Goal: Information Seeking & Learning: Find specific fact

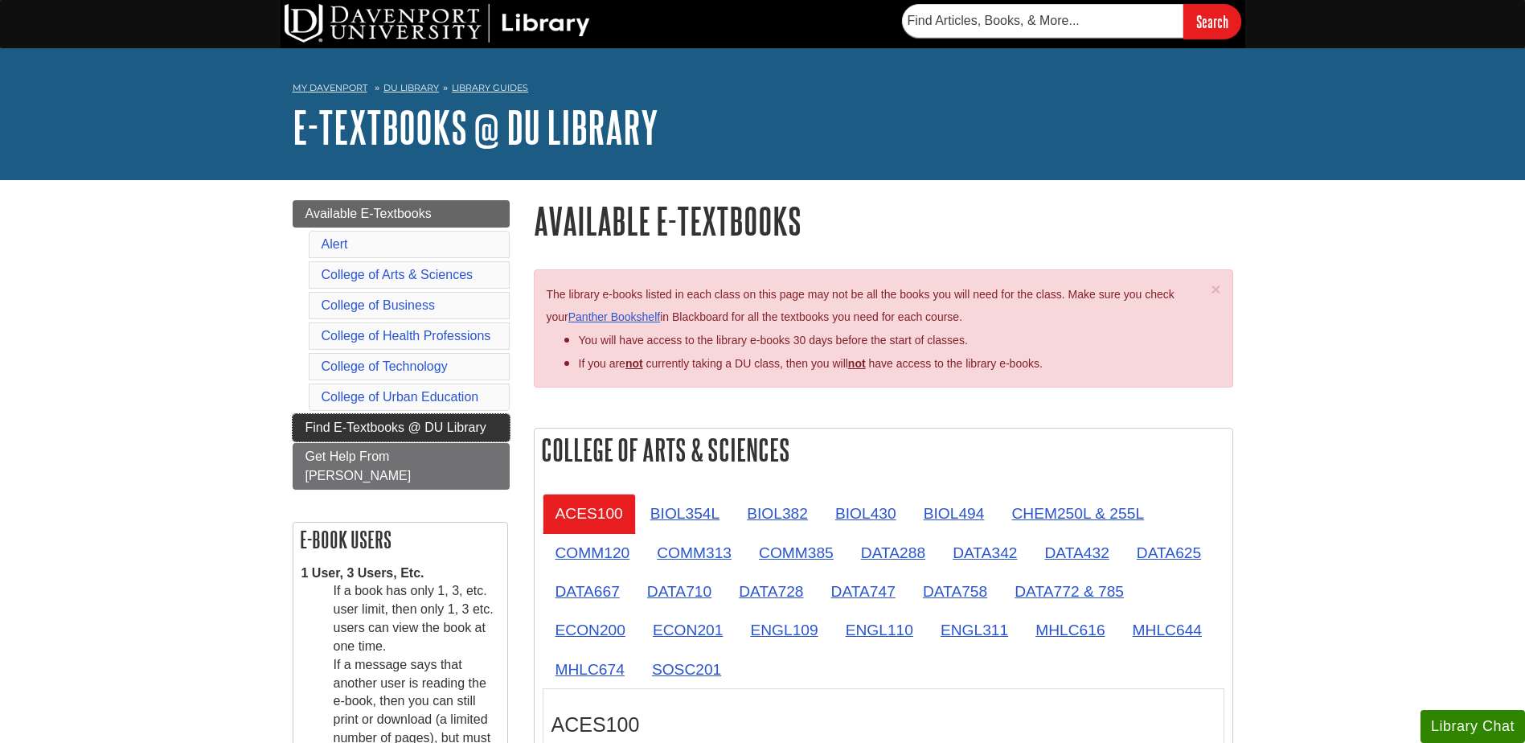
click at [426, 430] on span "Find E-Textbooks @ DU Library" at bounding box center [395, 427] width 181 height 14
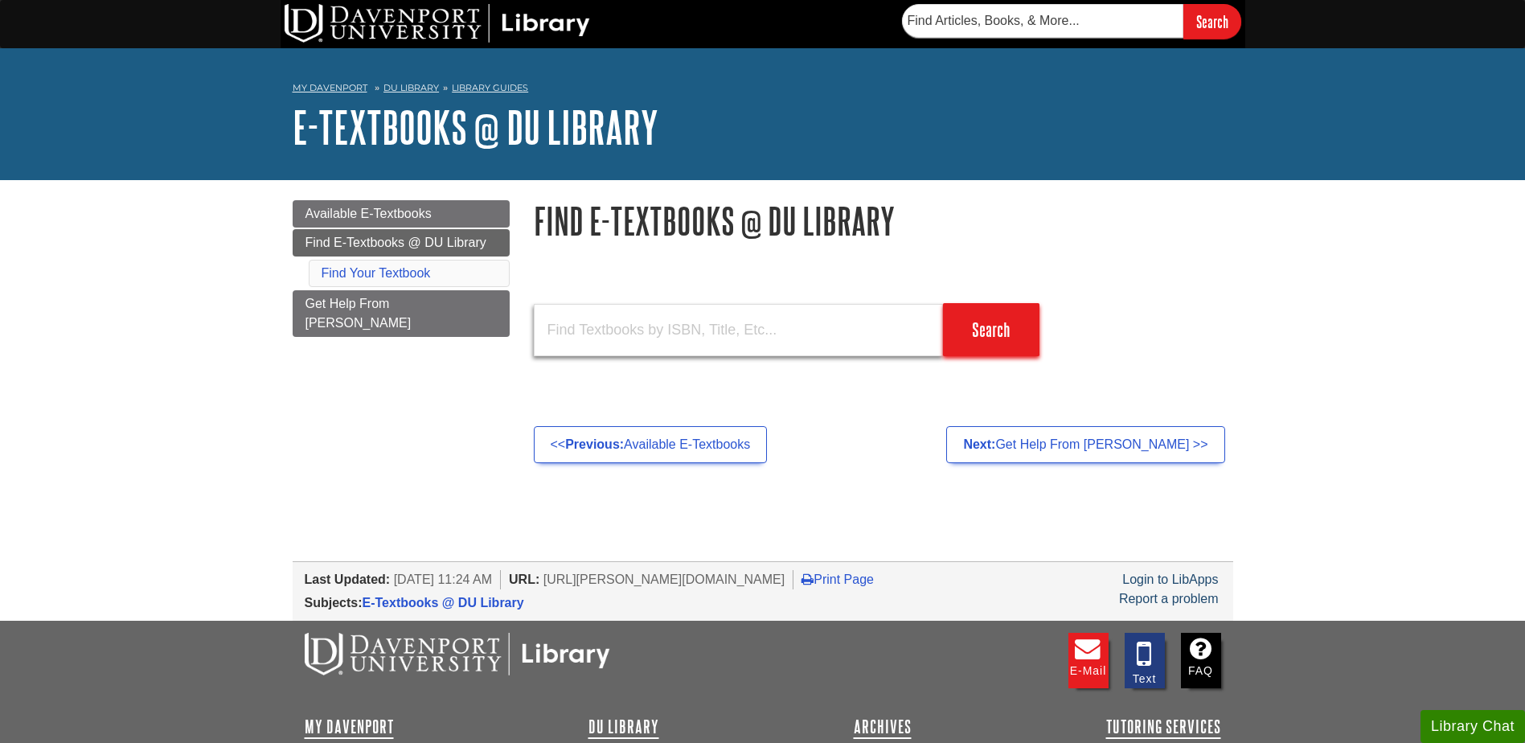
click at [670, 320] on input "text" at bounding box center [738, 330] width 409 height 52
type input "stat220"
click at [986, 333] on input "Search" at bounding box center [991, 329] width 96 height 53
